Goal: Task Accomplishment & Management: Complete application form

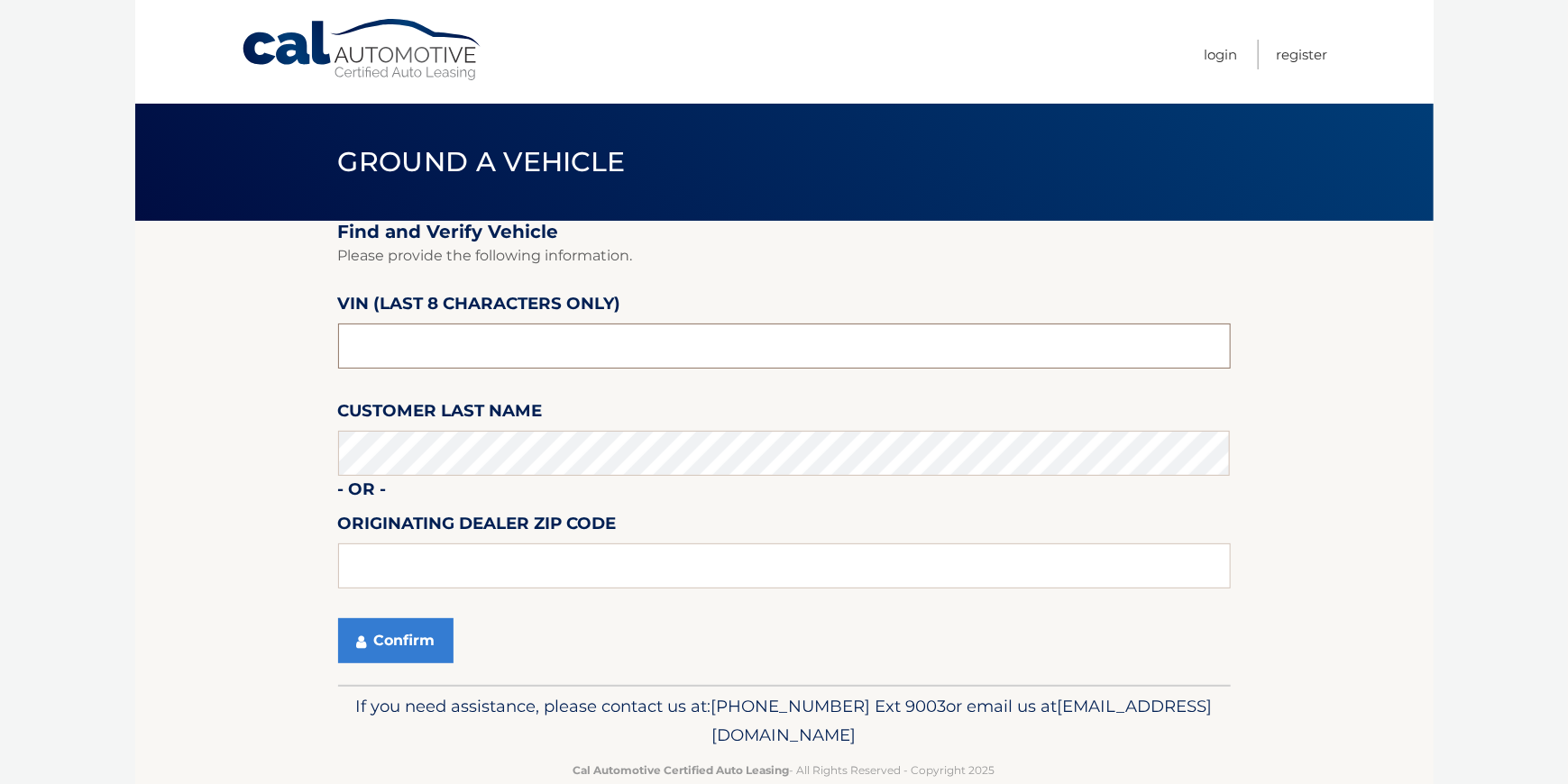
click at [447, 339] on input "text" at bounding box center [784, 346] width 892 height 45
type input "NN418423"
click at [419, 638] on button "Confirm" at bounding box center [396, 640] width 116 height 45
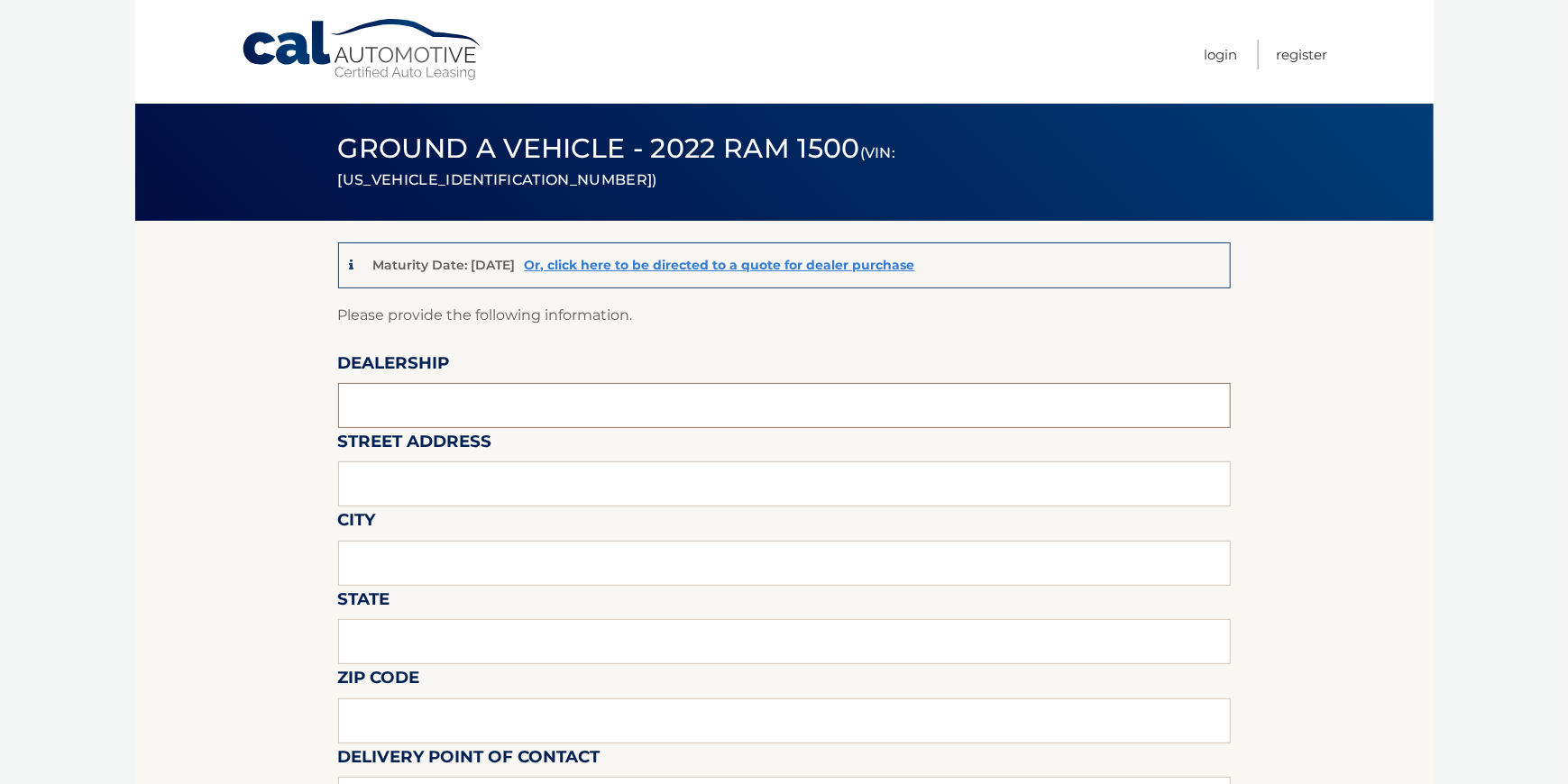
click at [375, 407] on input "text" at bounding box center [784, 405] width 892 height 45
type input "[PERSON_NAME] CHRYSLER JEEP DODGE INC"
type input "[STREET_ADDRESS]"
type input "WATERFORD"
type input "PA"
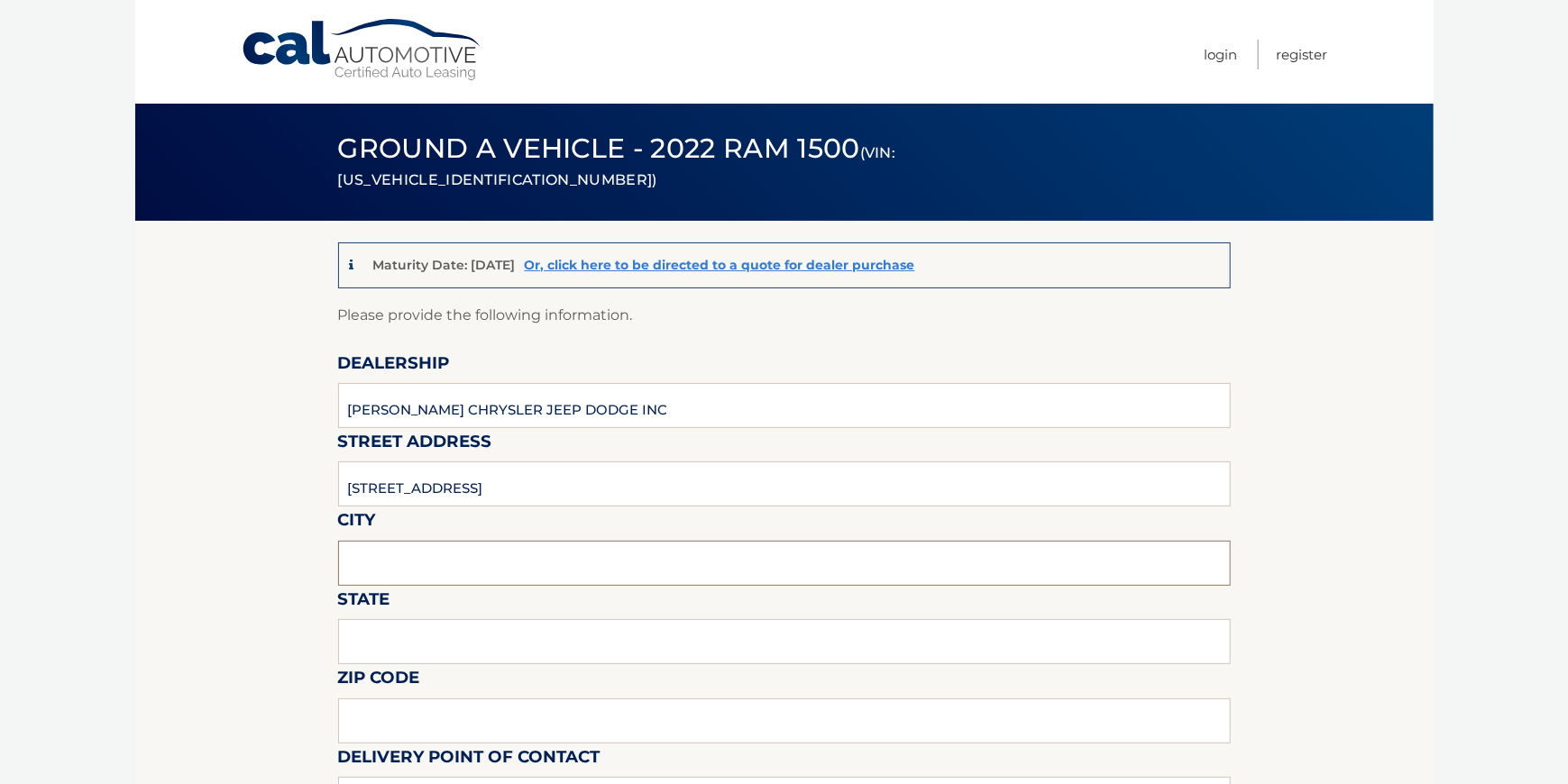
type input "16441"
type input "[PERSON_NAME]"
type input "[PHONE_NUMBER]"
type input "[EMAIL_ADDRESS][DOMAIN_NAME]"
type input "[PERSON_NAME]"
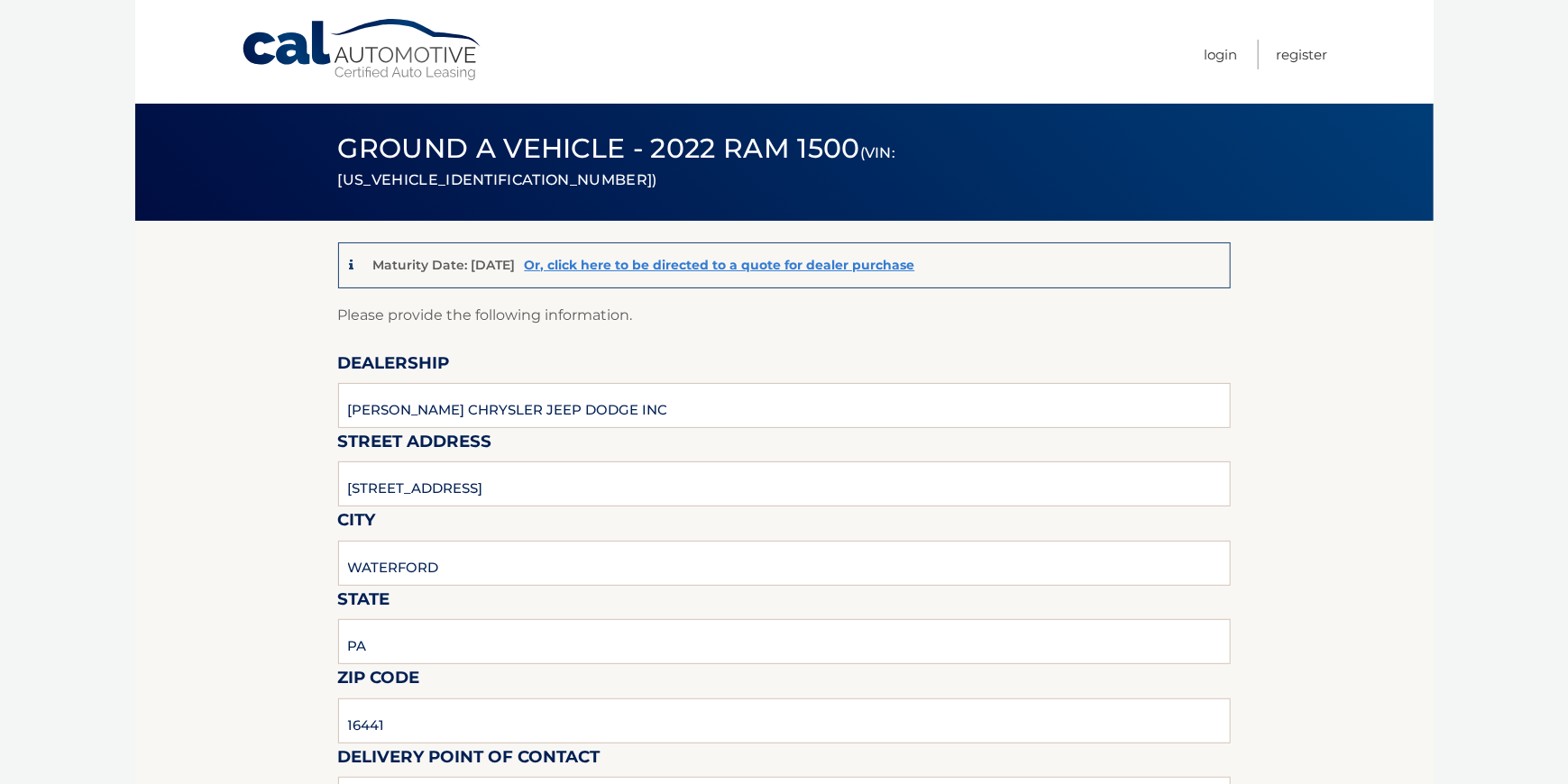
type input "[PHONE_NUMBER]"
type input "[EMAIL_ADDRESS][DOMAIN_NAME]"
type input "[PERSON_NAME]"
type input "[EMAIL_ADDRESS][DOMAIN_NAME]"
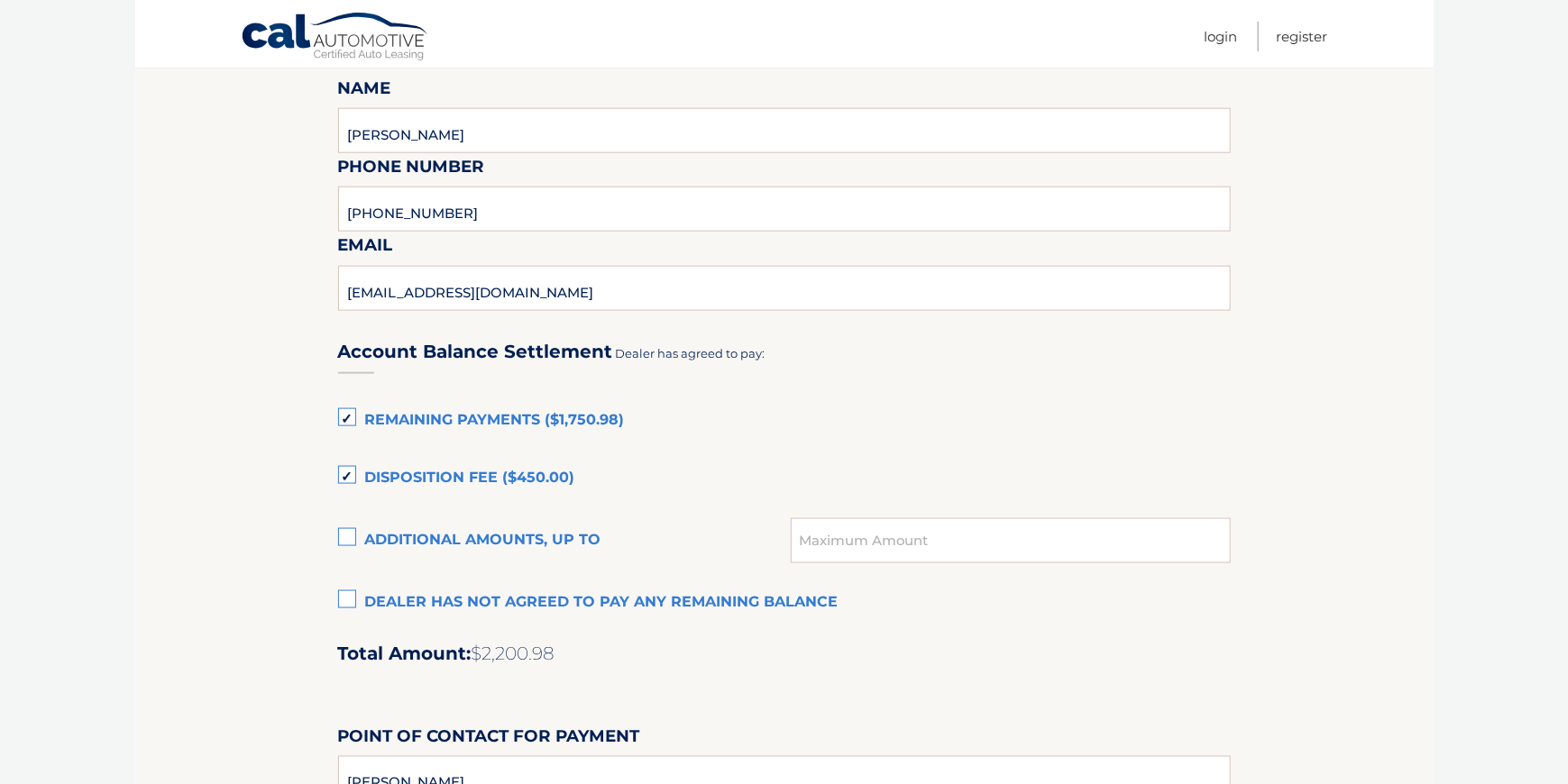
scroll to position [991, 0]
click at [351, 412] on label "Remaining Payments ($1,750.98)" at bounding box center [784, 419] width 892 height 36
click at [0, 0] on input "Remaining Payments ($1,750.98)" at bounding box center [0, 0] width 0 height 0
click at [349, 473] on label "Disposition Fee ($450.00)" at bounding box center [784, 477] width 892 height 36
click at [0, 0] on input "Disposition Fee ($450.00)" at bounding box center [0, 0] width 0 height 0
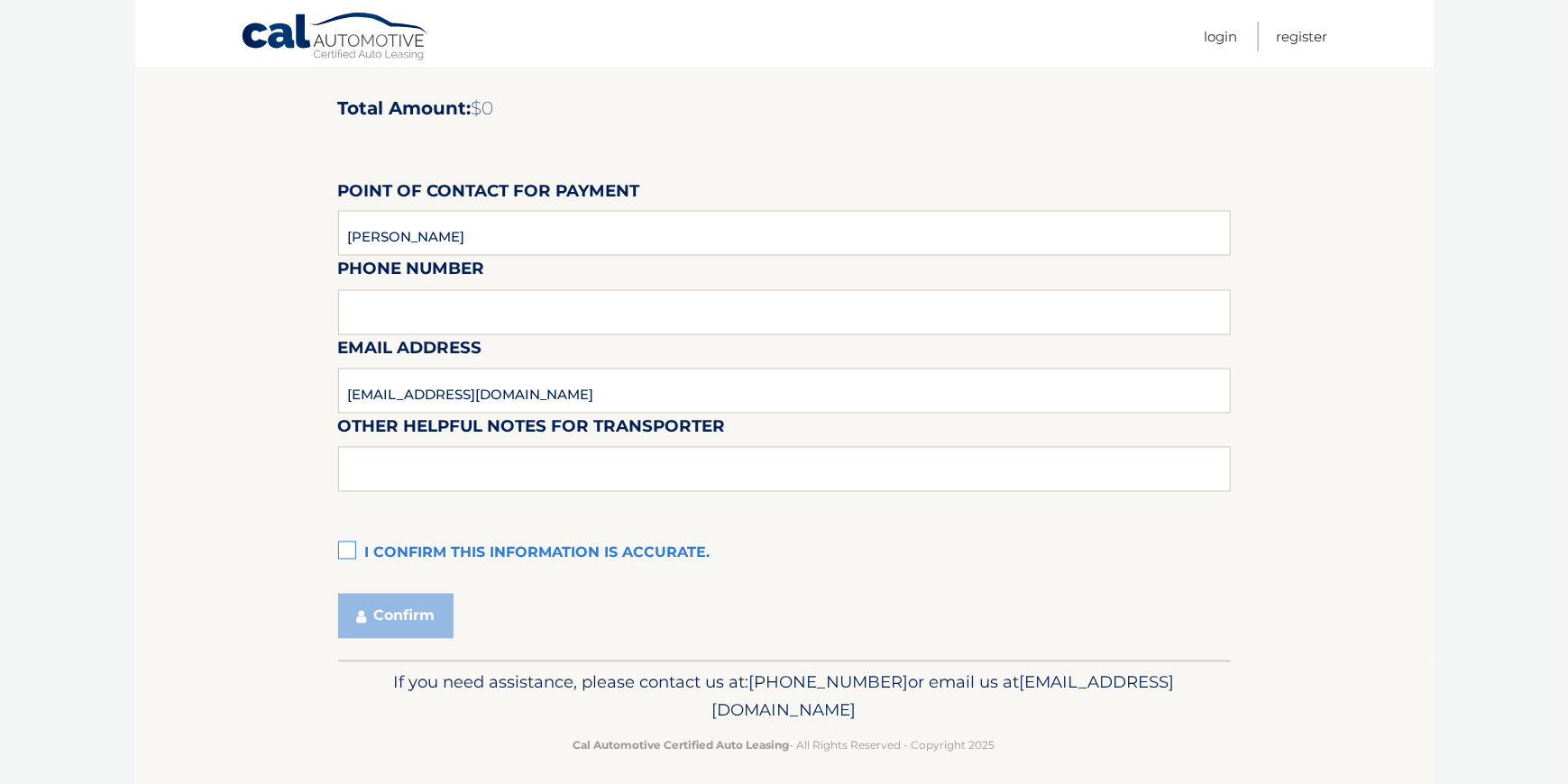
scroll to position [1547, 0]
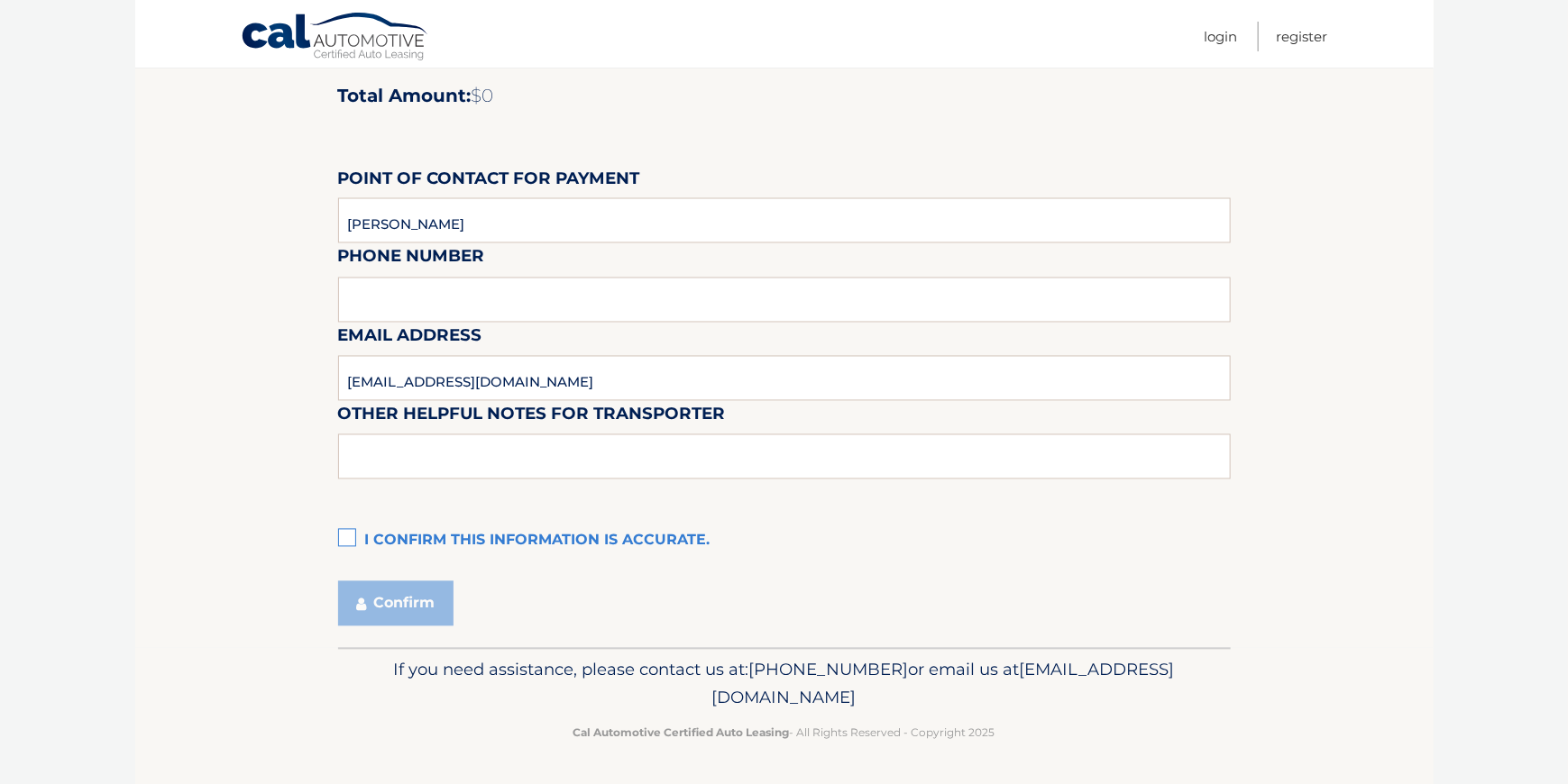
click at [341, 539] on label "I confirm this information is accurate." at bounding box center [784, 541] width 892 height 36
click at [0, 0] on input "I confirm this information is accurate." at bounding box center [0, 0] width 0 height 0
click at [379, 613] on button "Confirm" at bounding box center [396, 604] width 116 height 45
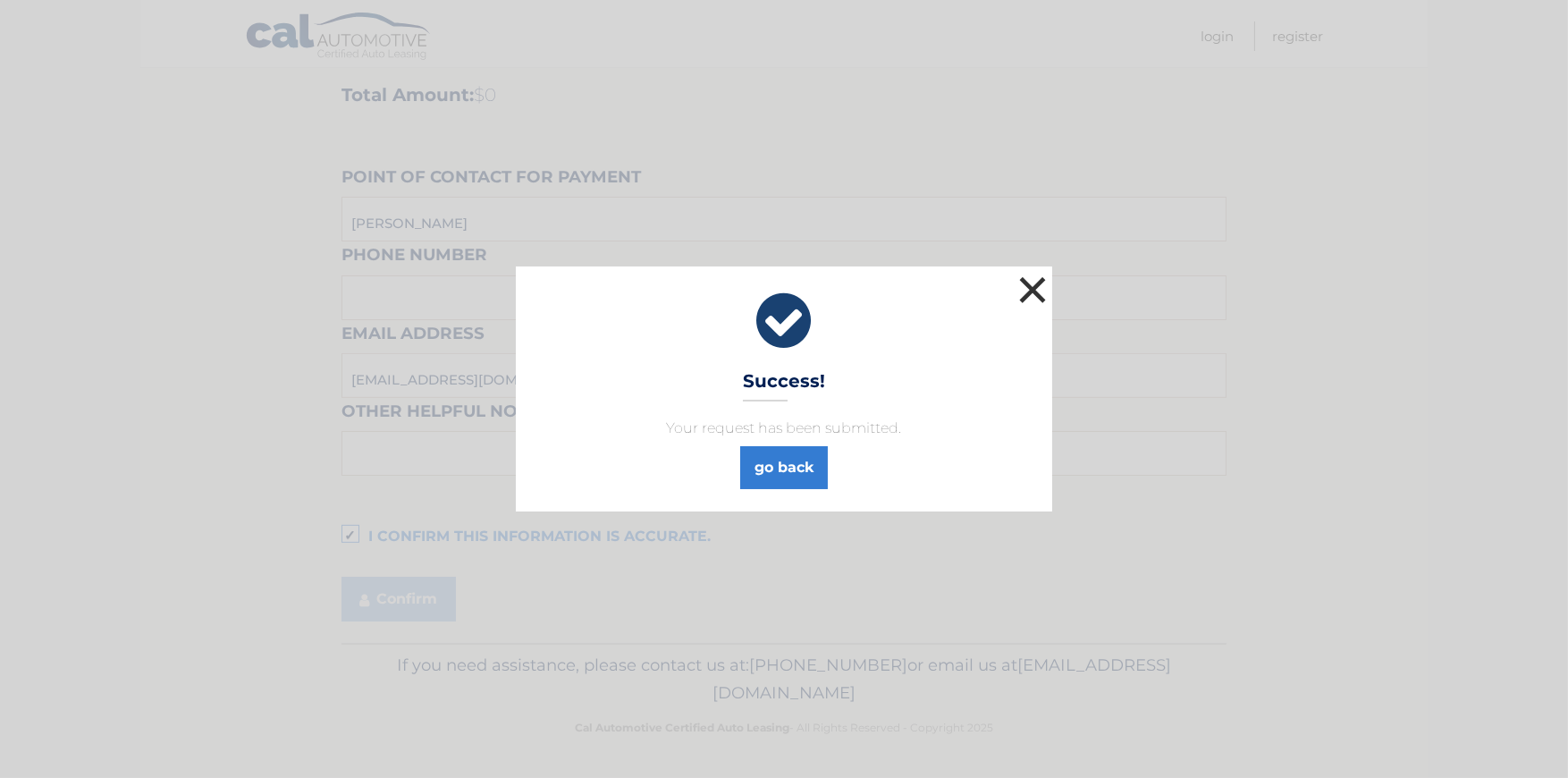
click at [1026, 280] on button "×" at bounding box center [1033, 290] width 36 height 36
